Goal: Task Accomplishment & Management: Complete application form

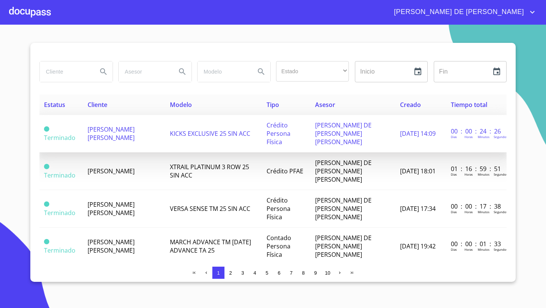
click at [115, 131] on span "[PERSON_NAME] [PERSON_NAME]" at bounding box center [111, 133] width 47 height 17
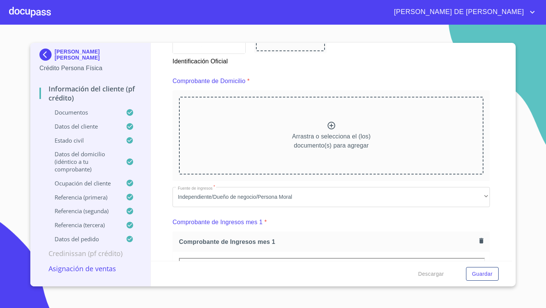
scroll to position [397, 0]
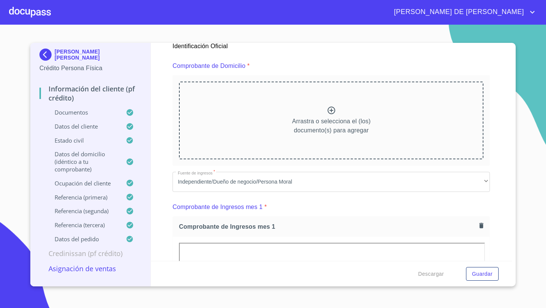
click at [338, 120] on p "Arrastra o selecciona el (los) documento(s) para agregar" at bounding box center [331, 126] width 79 height 18
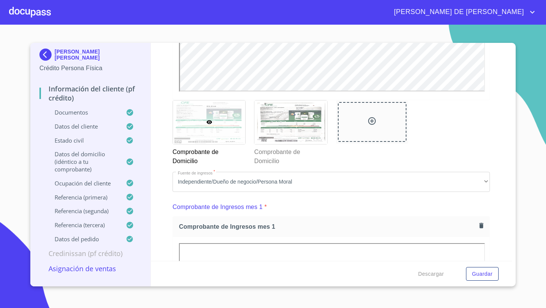
scroll to position [615, 0]
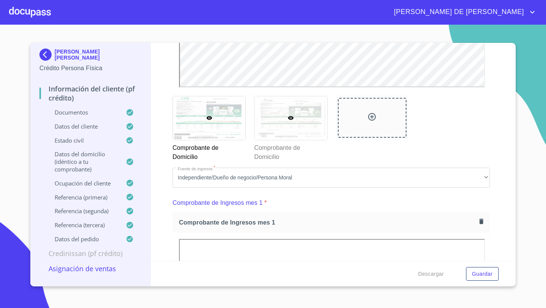
click at [279, 127] on div at bounding box center [291, 118] width 72 height 44
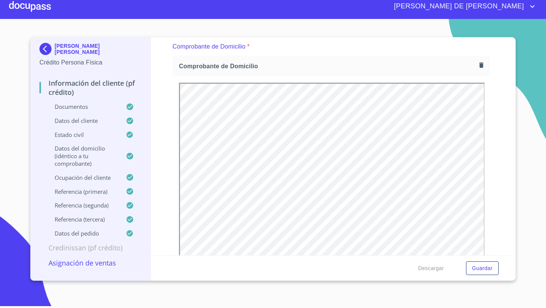
scroll to position [0, 0]
click at [482, 61] on icon "button" at bounding box center [481, 64] width 7 height 7
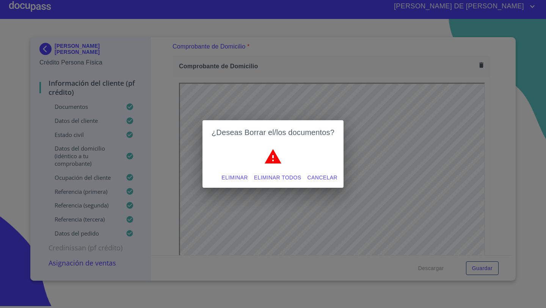
click at [236, 178] on span "Eliminar" at bounding box center [235, 177] width 26 height 9
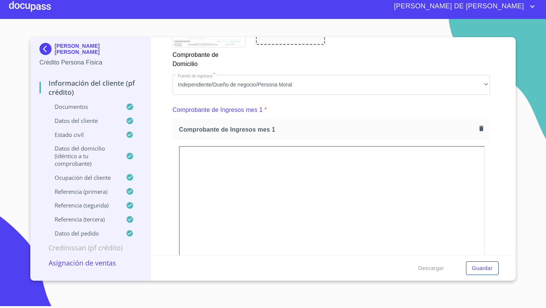
scroll to position [729, 0]
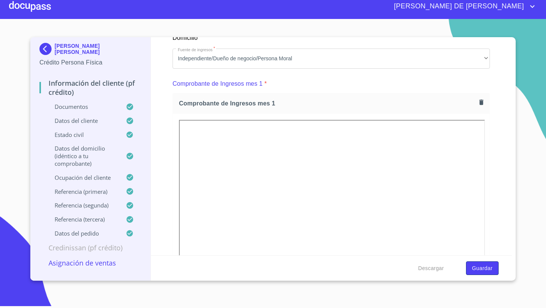
click at [487, 269] on span "Guardar" at bounding box center [482, 268] width 20 height 9
